Goal: Use online tool/utility: Use online tool/utility

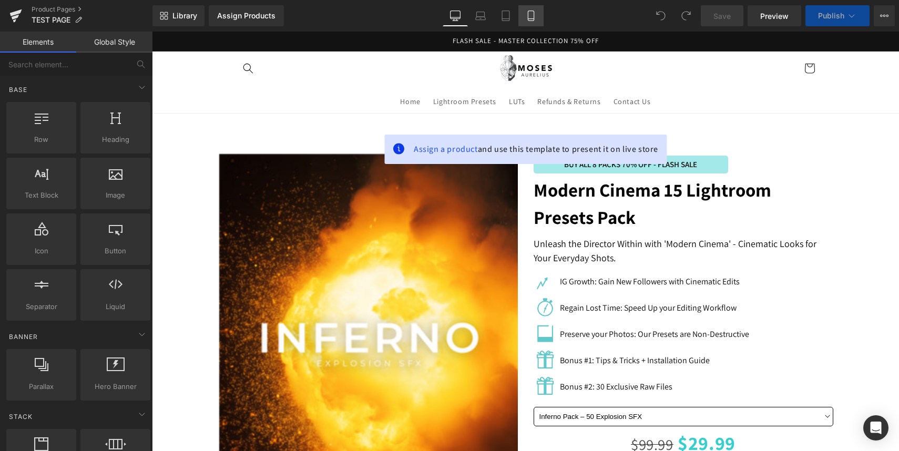
click at [532, 14] on icon at bounding box center [531, 16] width 11 height 11
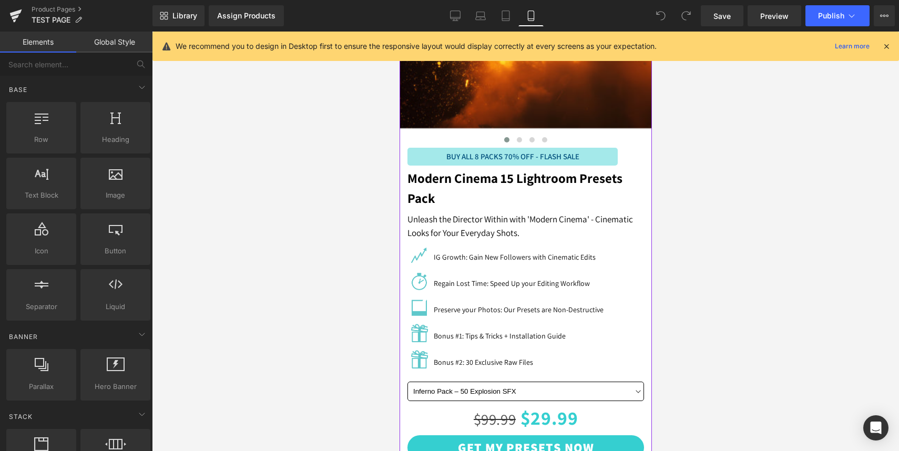
scroll to position [292, 0]
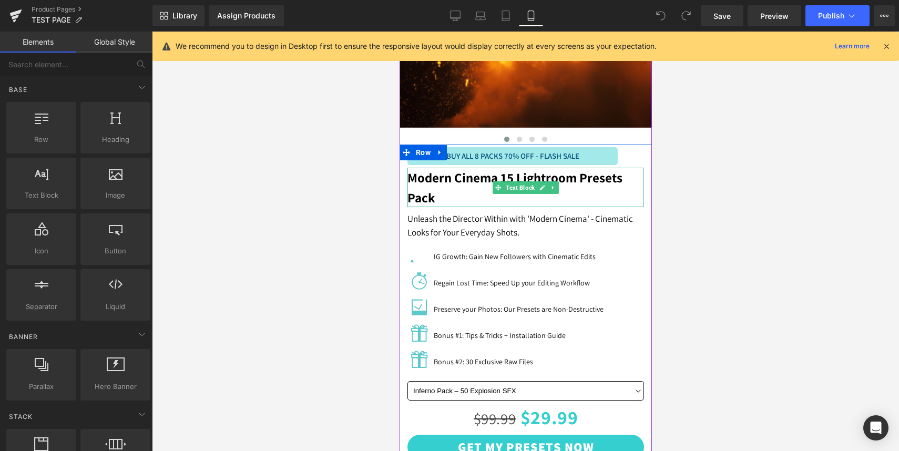
click at [438, 180] on strong "Modern Cinema 15 Lightroom Presets Pack" at bounding box center [514, 187] width 215 height 37
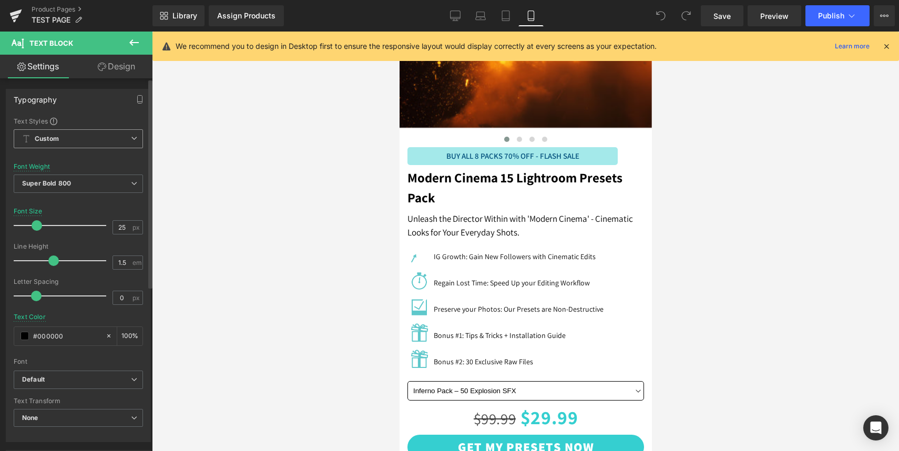
click at [96, 135] on span "Custom Setup Global Style" at bounding box center [78, 138] width 129 height 19
click at [168, 173] on div at bounding box center [525, 242] width 747 height 420
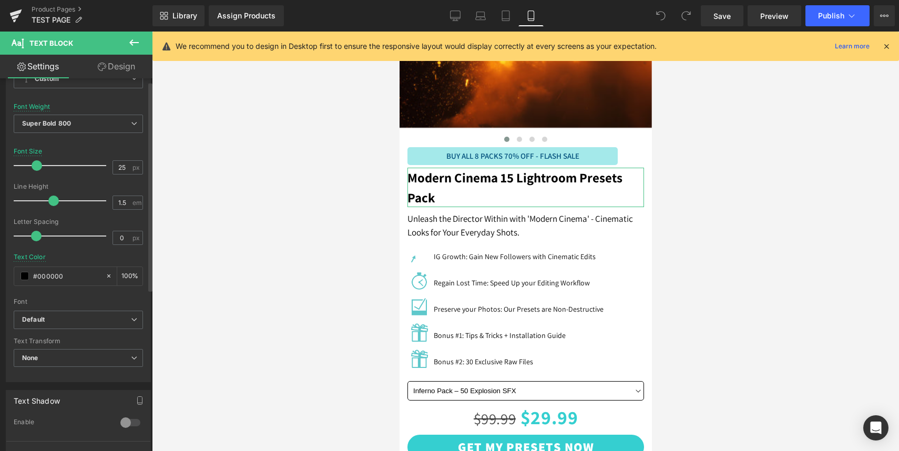
scroll to position [0, 0]
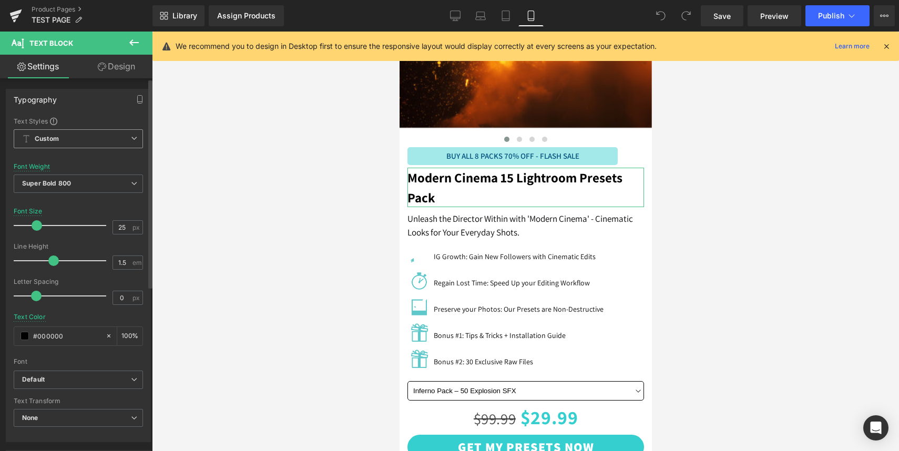
click at [110, 140] on span "Custom Setup Global Style" at bounding box center [78, 138] width 129 height 19
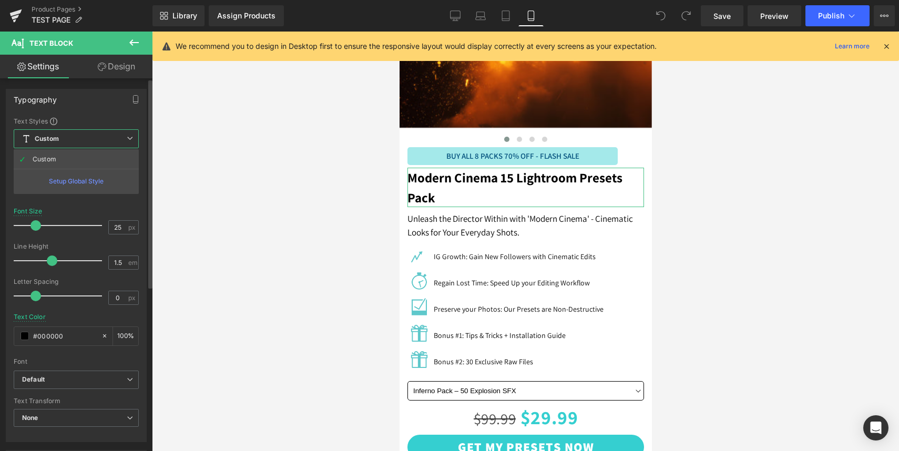
click at [94, 137] on span "Custom Setup Global Style" at bounding box center [76, 138] width 125 height 19
click at [72, 139] on span "Custom Setup Global Style" at bounding box center [78, 138] width 129 height 19
click at [75, 183] on div "Setup Global Style" at bounding box center [76, 181] width 125 height 25
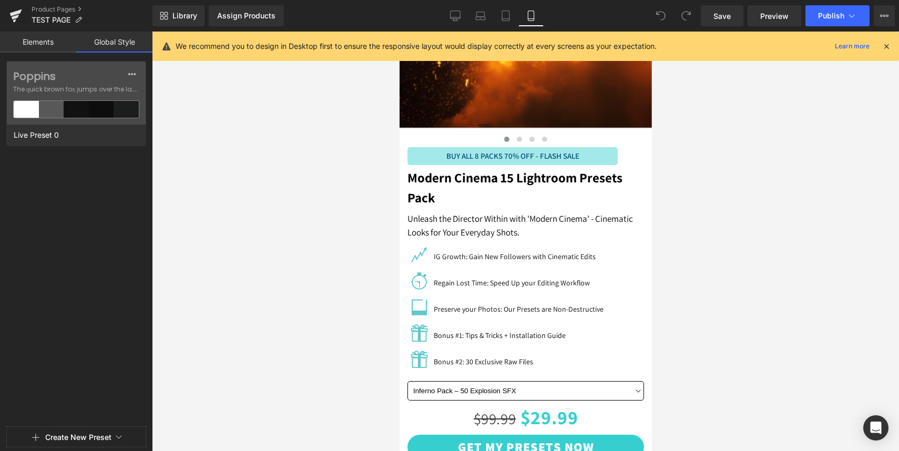
click at [43, 45] on link "Elements" at bounding box center [38, 42] width 76 height 21
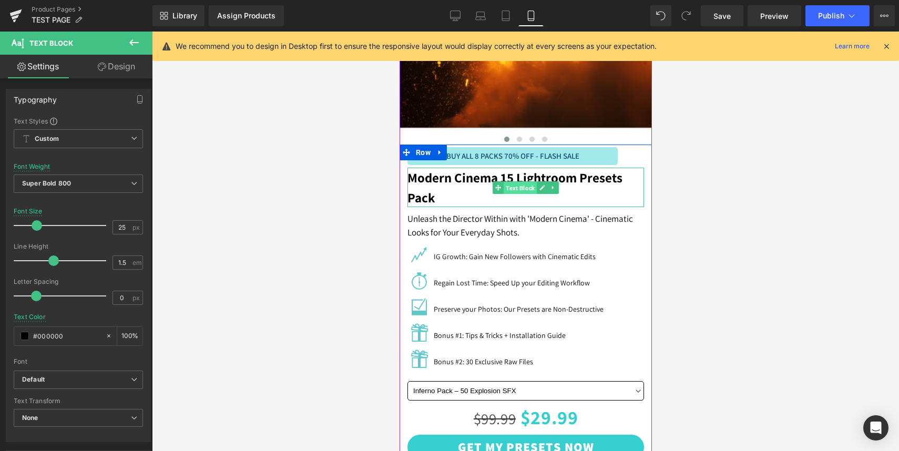
click at [516, 186] on span "Text Block" at bounding box center [519, 187] width 33 height 13
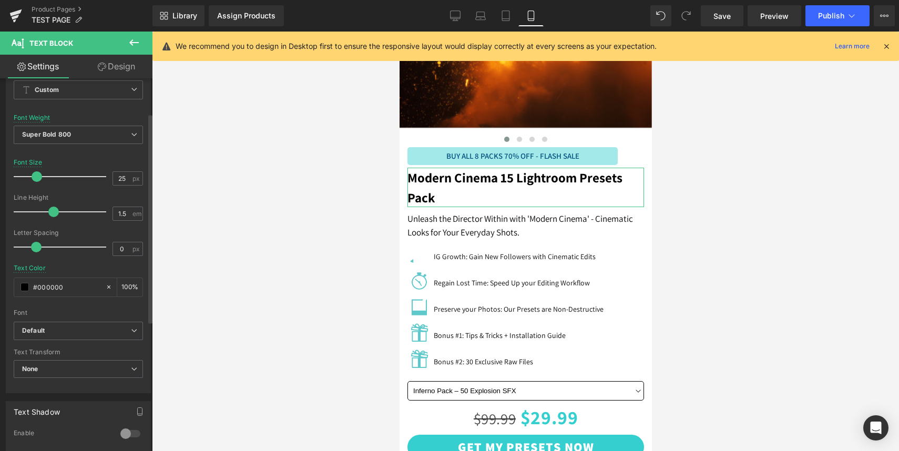
scroll to position [78, 0]
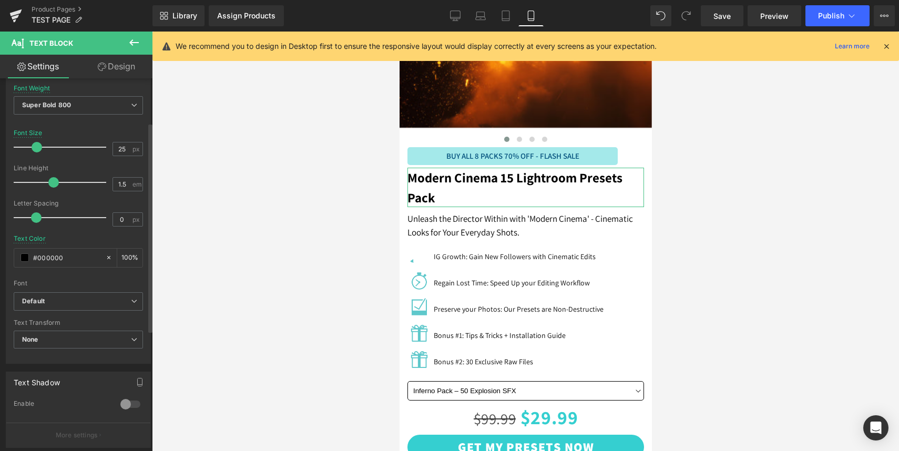
drag, startPoint x: 16, startPoint y: 283, endPoint x: 45, endPoint y: 284, distance: 28.9
click at [45, 284] on div "Font" at bounding box center [78, 283] width 129 height 7
click at [98, 304] on b "Default" at bounding box center [76, 301] width 109 height 9
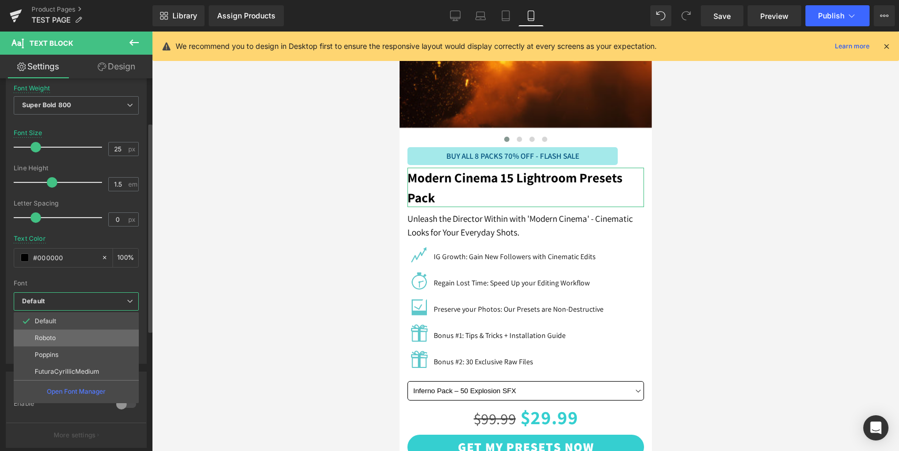
click at [72, 338] on li "Roboto" at bounding box center [76, 338] width 125 height 17
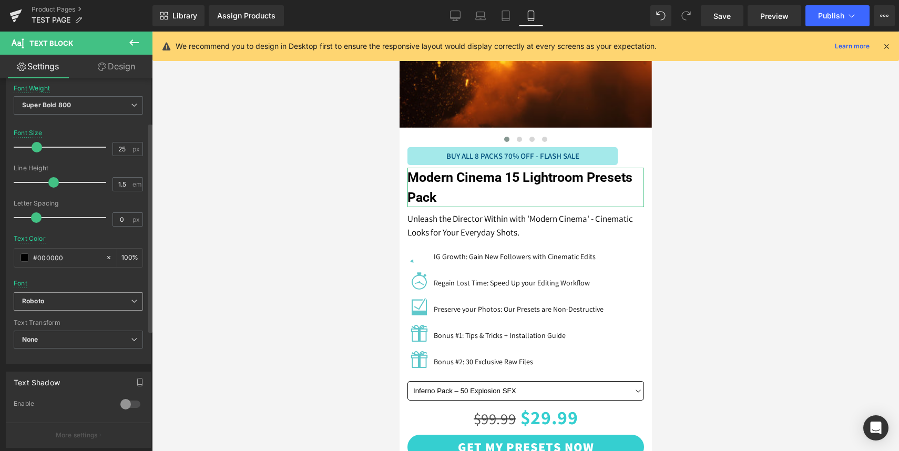
click at [90, 302] on b "Roboto" at bounding box center [76, 301] width 109 height 9
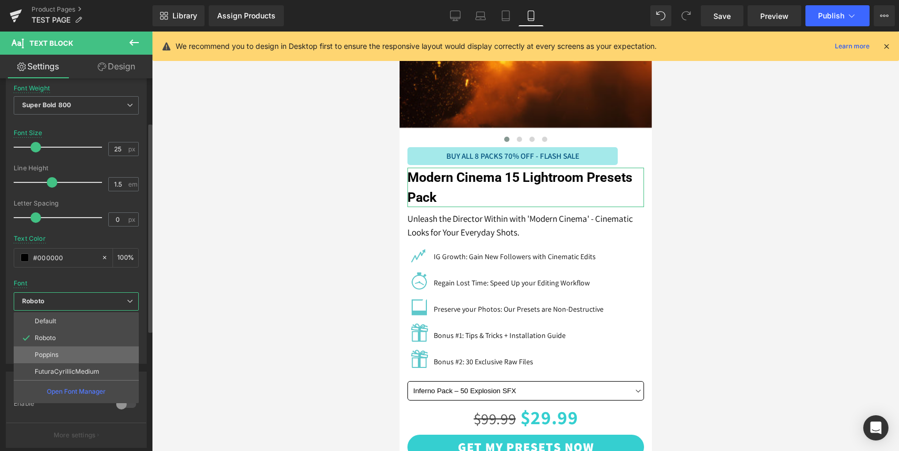
click at [77, 356] on li "Poppins" at bounding box center [76, 355] width 125 height 17
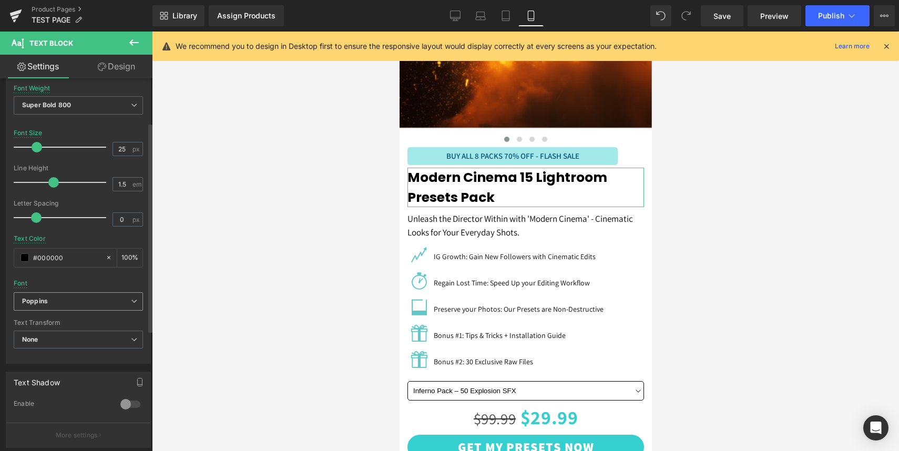
click at [98, 299] on b "Poppins" at bounding box center [76, 301] width 109 height 9
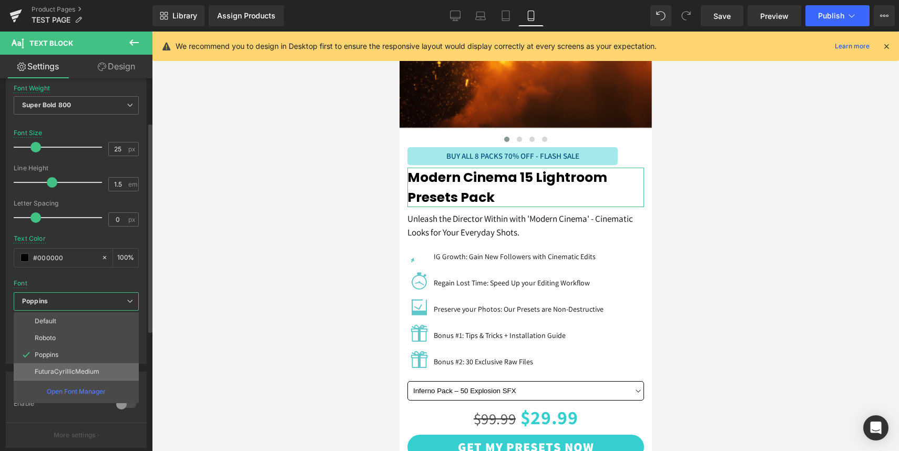
click at [76, 371] on p "FuturaCyrillicMedium" at bounding box center [67, 371] width 65 height 7
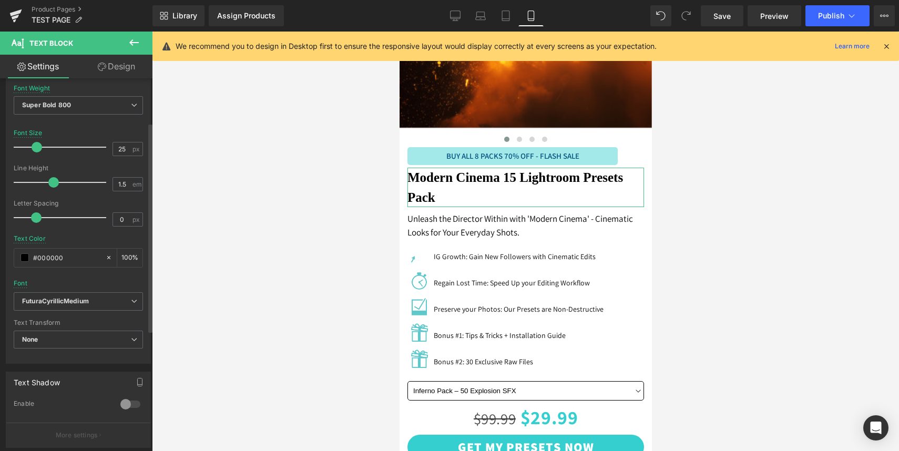
click at [78, 292] on div "Font Default Roboto Poppins FuturaCyrillicMedium FuturaCyrillicMedium Default R…" at bounding box center [78, 165] width 129 height 254
click at [78, 308] on span "FuturaCyrillicMedium" at bounding box center [78, 301] width 129 height 18
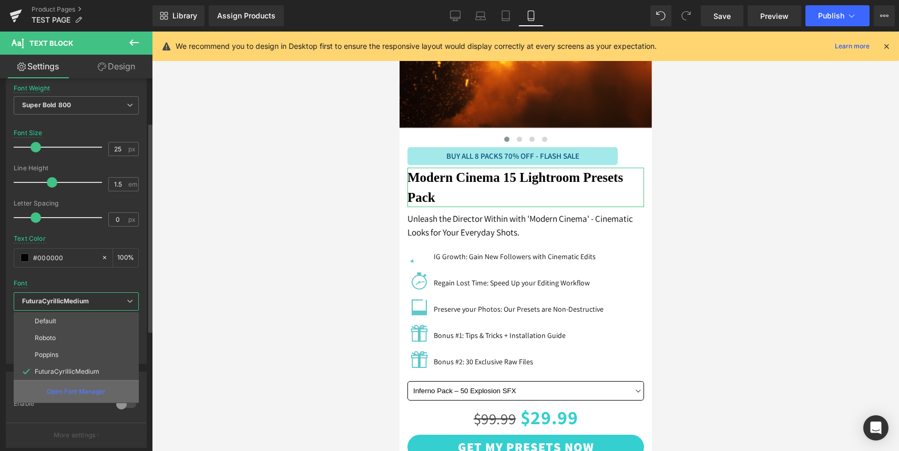
click at [79, 390] on p "Open Font Manager" at bounding box center [76, 391] width 59 height 9
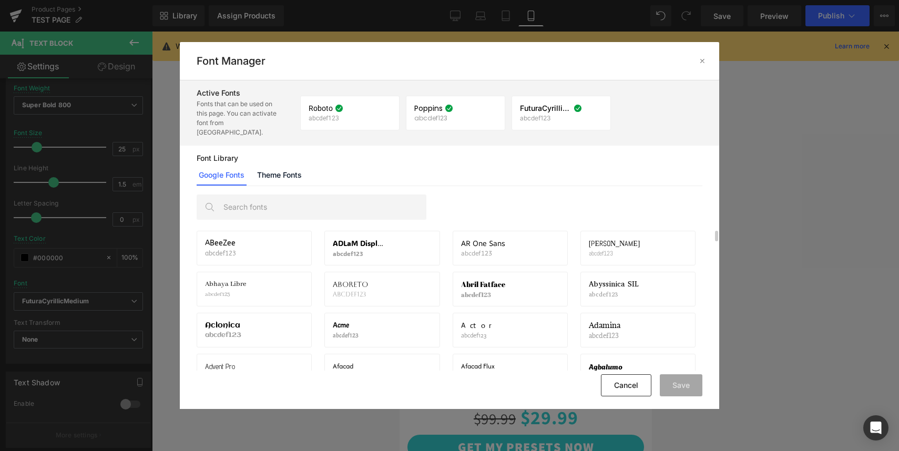
scroll to position [6, 0]
click at [621, 377] on button "Cancel" at bounding box center [626, 386] width 50 height 22
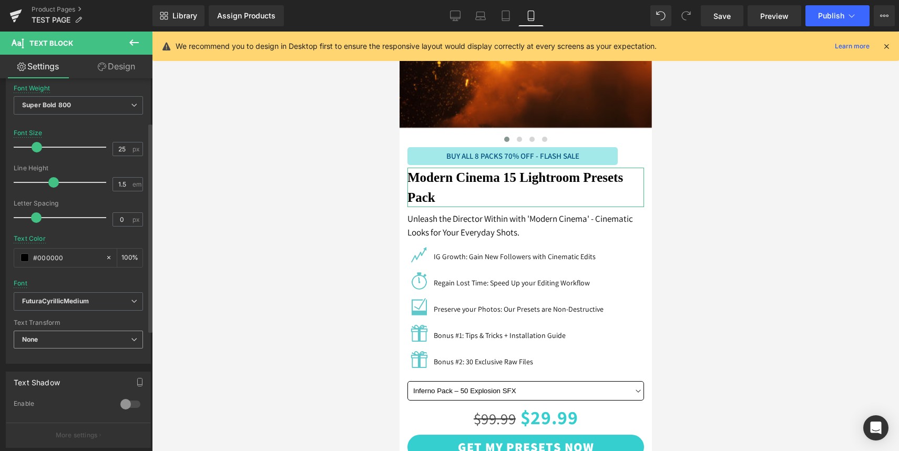
click at [100, 342] on span "None" at bounding box center [78, 340] width 129 height 18
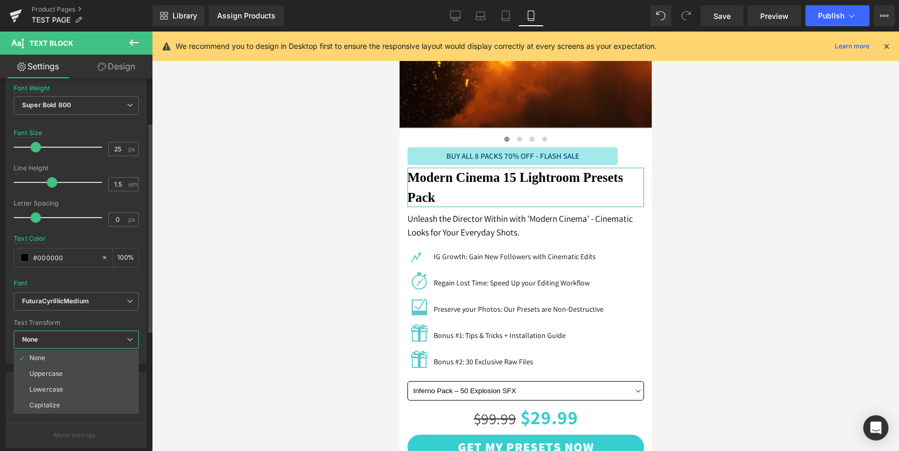
click at [95, 336] on span "None" at bounding box center [76, 340] width 125 height 18
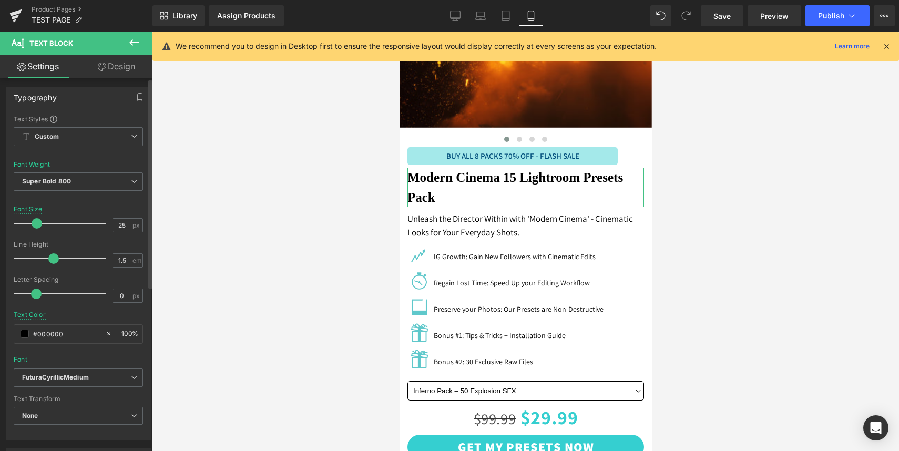
scroll to position [0, 0]
click at [110, 188] on span "Super Bold 800" at bounding box center [78, 184] width 129 height 18
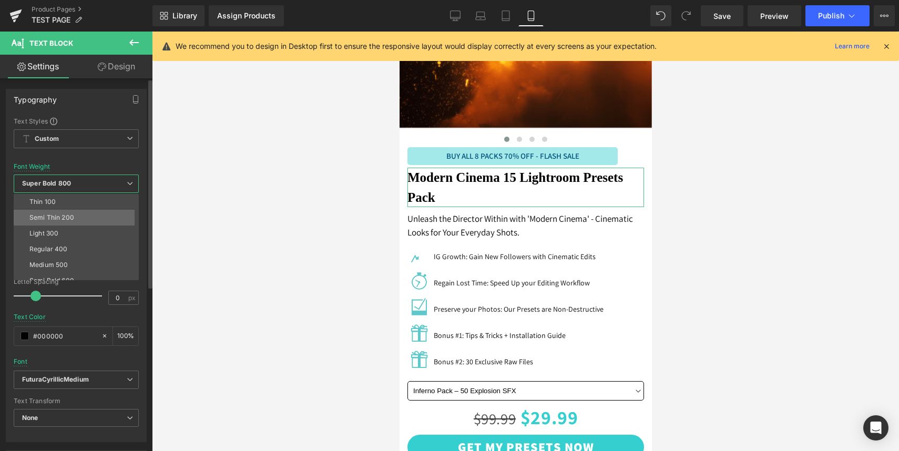
click at [83, 218] on li "Semi Thin 200" at bounding box center [79, 218] width 130 height 16
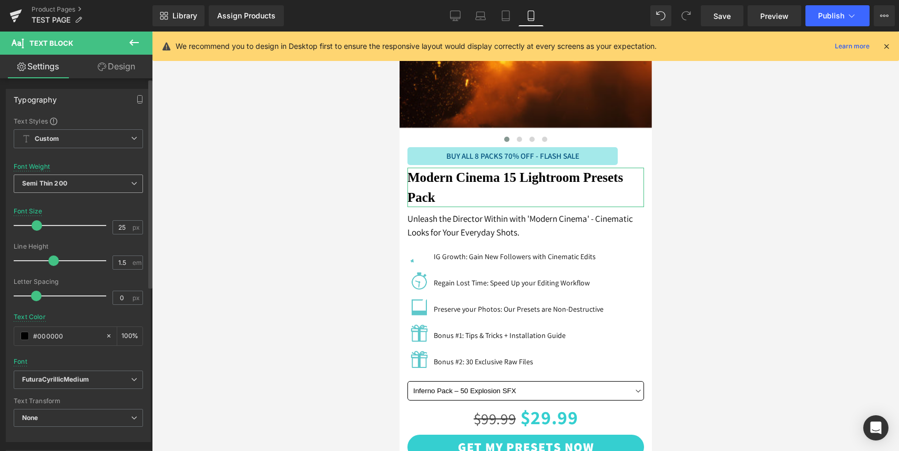
click at [92, 184] on span "Semi Thin 200" at bounding box center [78, 184] width 129 height 18
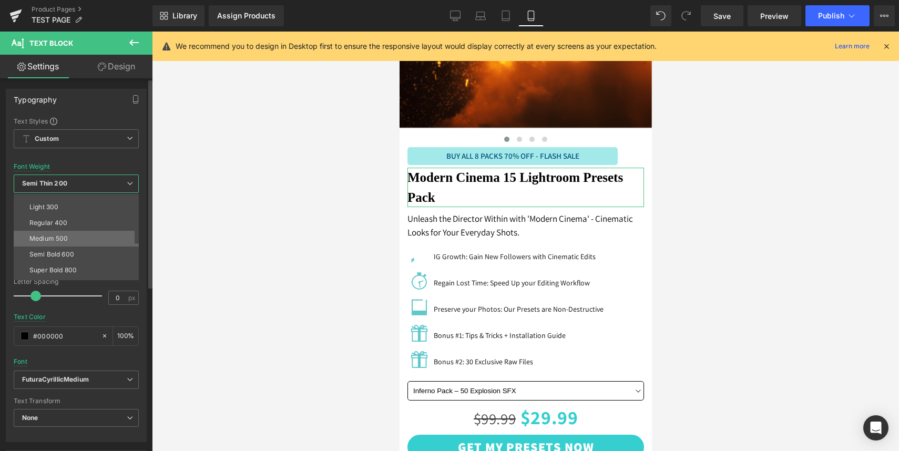
scroll to position [30, 0]
click at [75, 250] on li "Semi Bold 600" at bounding box center [79, 251] width 130 height 16
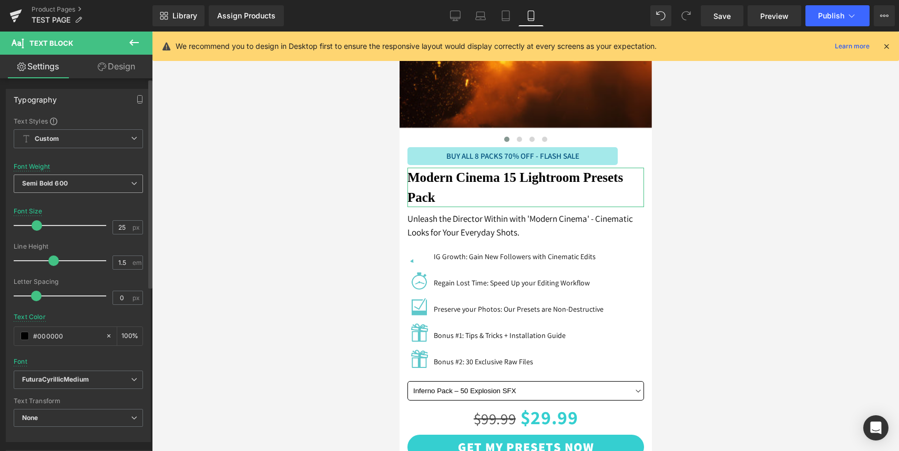
click at [80, 180] on span "Semi Bold 600" at bounding box center [78, 184] width 129 height 18
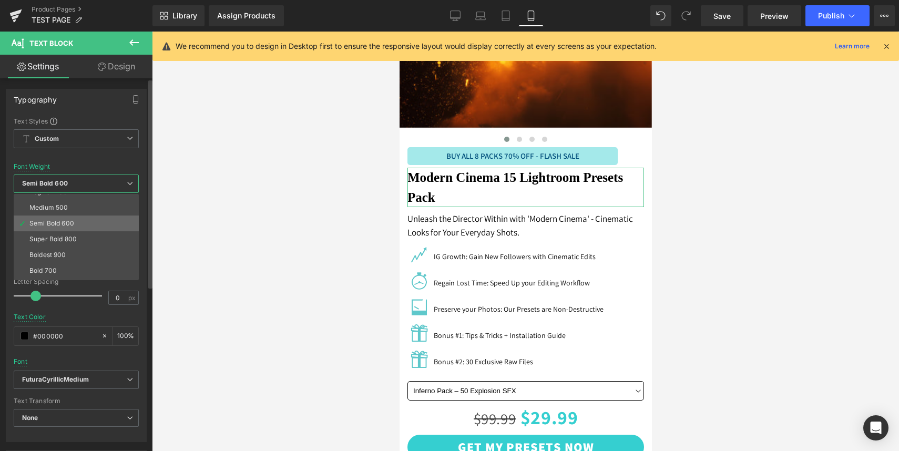
scroll to position [72, 0]
click at [73, 253] on li "Bold 700" at bounding box center [79, 256] width 130 height 16
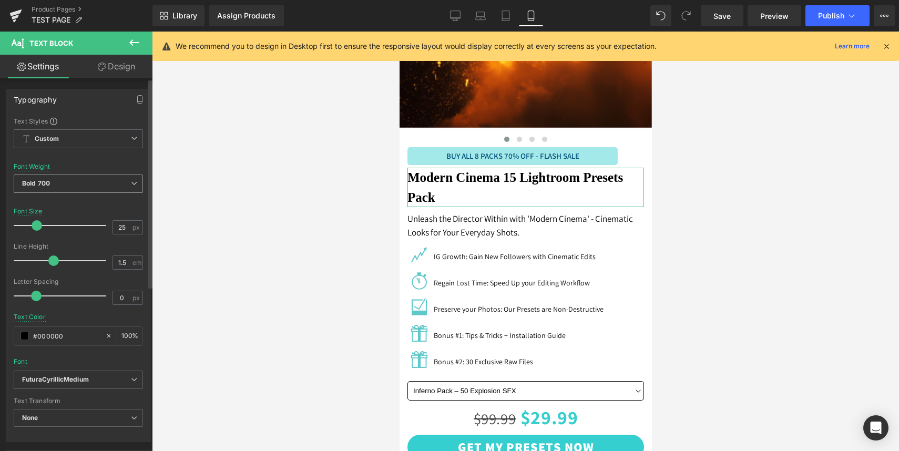
click at [65, 180] on span "Bold 700" at bounding box center [78, 184] width 129 height 18
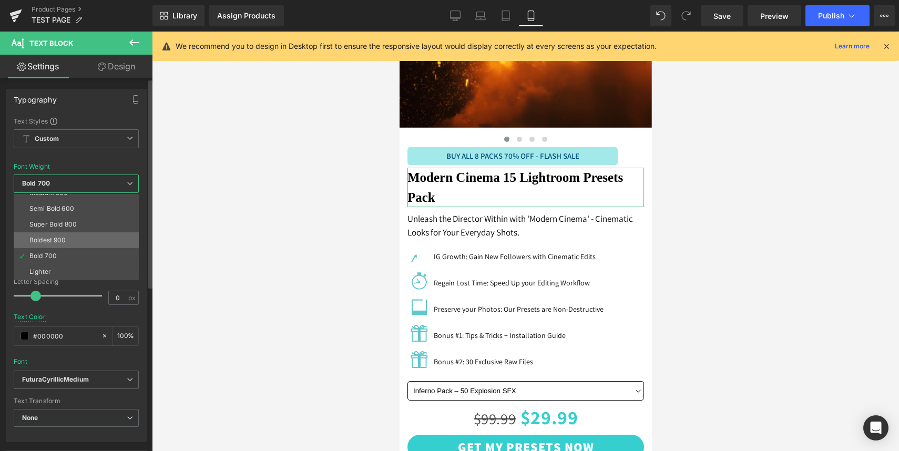
click at [62, 238] on div "Boldest 900" at bounding box center [47, 240] width 37 height 7
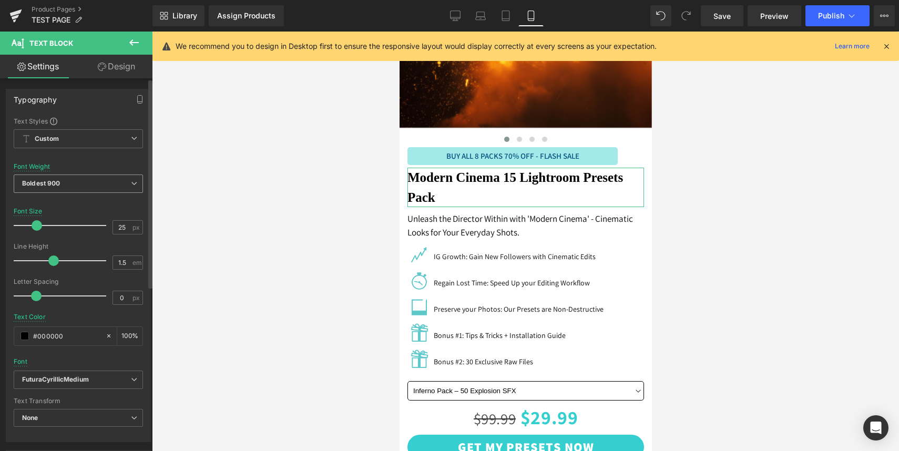
click at [77, 183] on span "Boldest 900" at bounding box center [78, 184] width 129 height 18
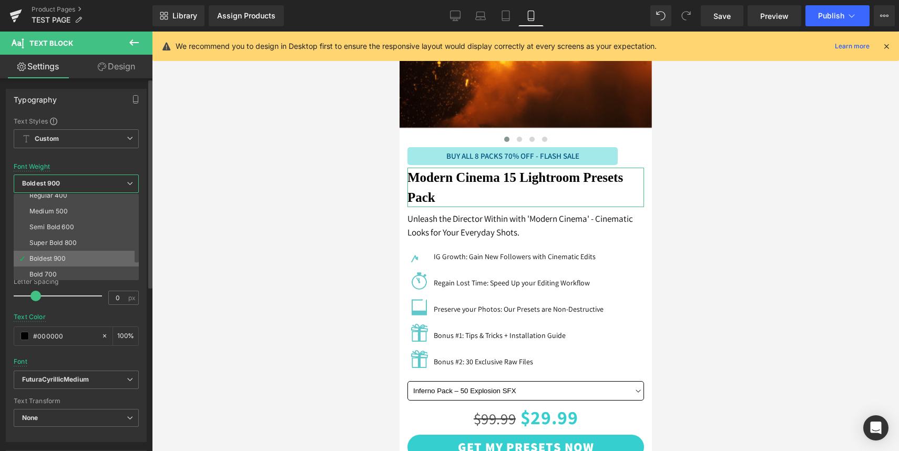
scroll to position [49, 0]
click at [64, 250] on div "Super Bold 800" at bounding box center [52, 247] width 47 height 7
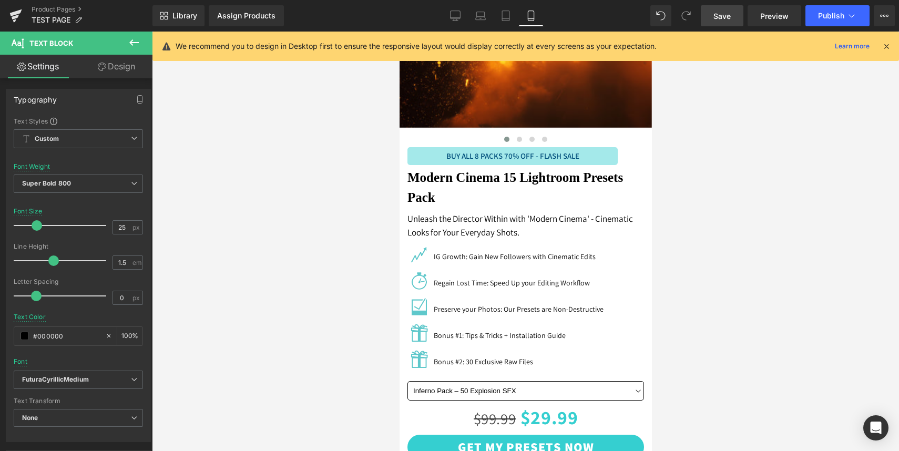
click at [725, 15] on span "Save" at bounding box center [722, 16] width 17 height 11
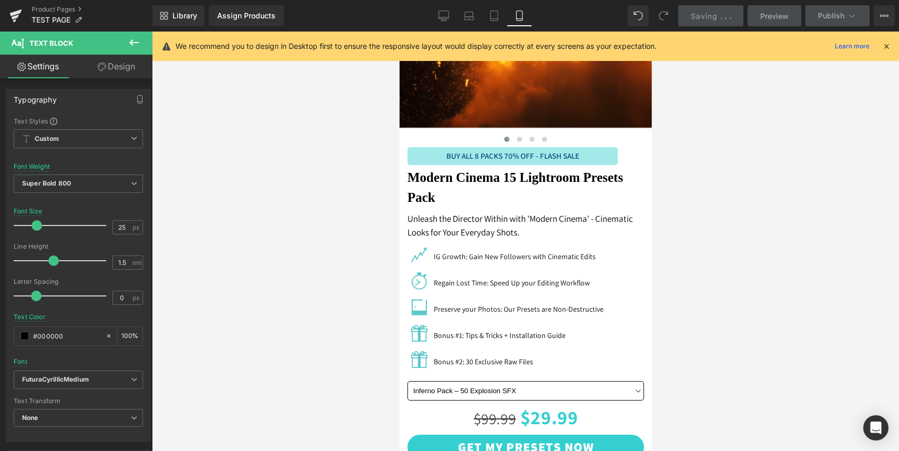
click at [758, 108] on div at bounding box center [525, 242] width 747 height 420
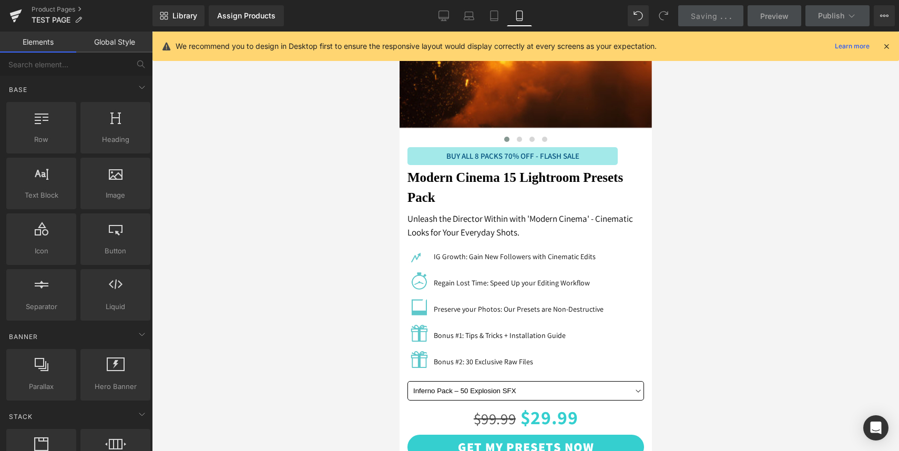
click at [757, 100] on div at bounding box center [525, 242] width 747 height 420
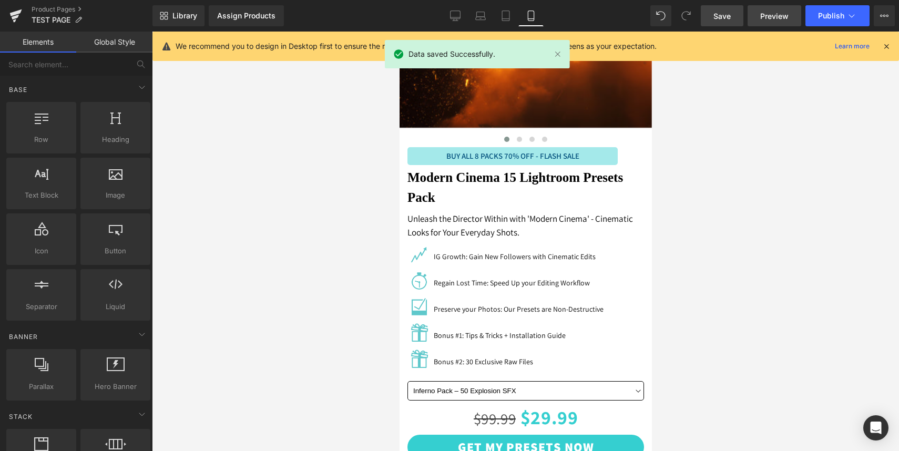
click at [780, 14] on span "Preview" at bounding box center [775, 16] width 28 height 11
